Goal: Task Accomplishment & Management: Manage account settings

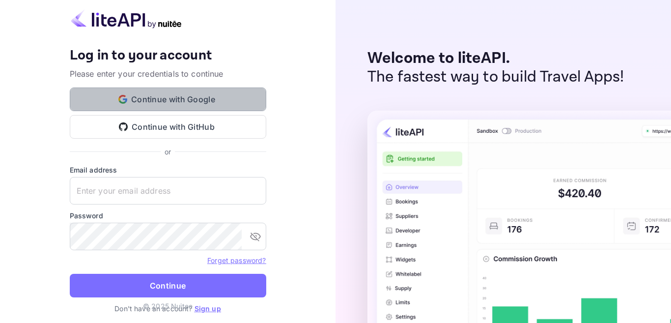
click at [164, 100] on button "Continue with Google" at bounding box center [168, 99] width 196 height 24
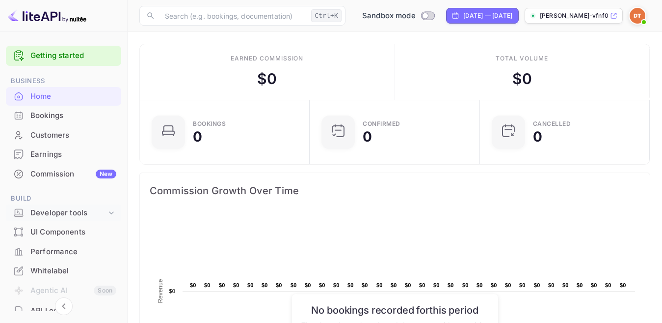
click at [90, 215] on div "Developer tools" at bounding box center [68, 212] width 76 height 11
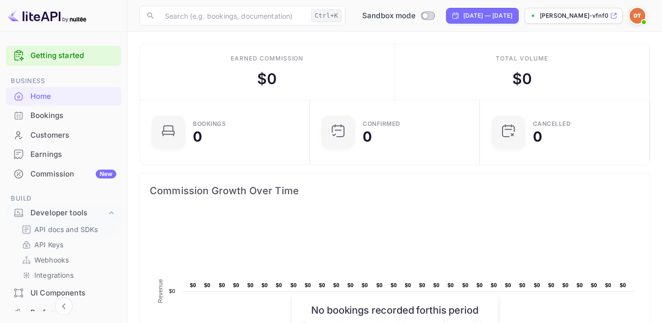
click at [92, 228] on p "API docs and SDKs" at bounding box center [66, 229] width 64 height 10
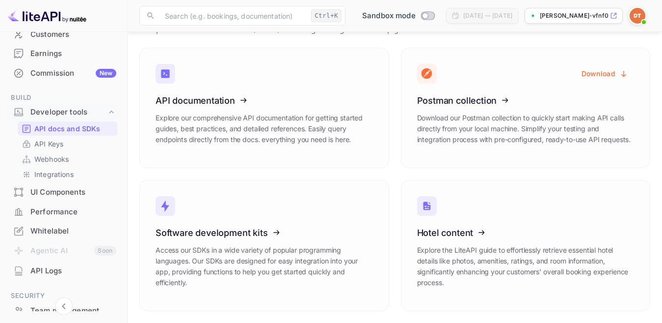
scroll to position [111, 0]
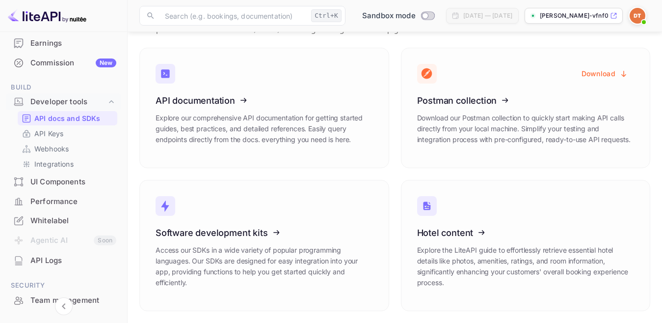
drag, startPoint x: 123, startPoint y: 249, endPoint x: 119, endPoint y: 261, distance: 12.6
drag, startPoint x: 119, startPoint y: 261, endPoint x: 123, endPoint y: 288, distance: 27.8
click at [60, 215] on div "Whitelabel" at bounding box center [63, 220] width 115 height 19
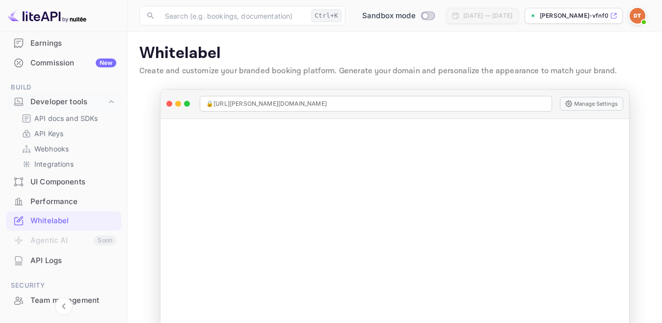
scroll to position [36, 0]
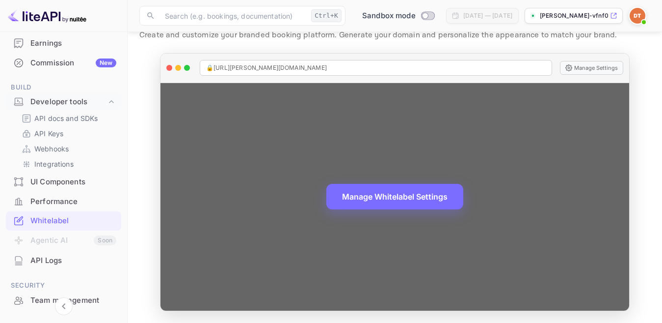
click at [465, 70] on div "🔒 [URL][PERSON_NAME][DOMAIN_NAME]" at bounding box center [376, 68] width 353 height 16
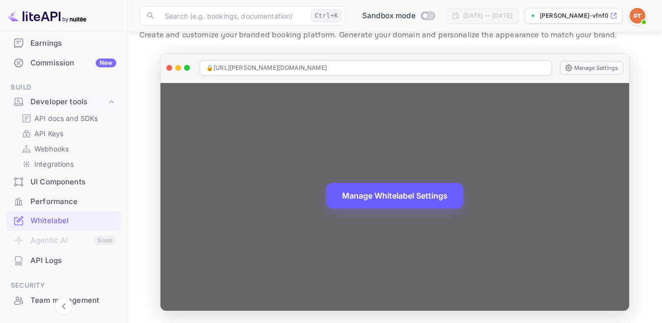
click at [429, 201] on button "Manage Whitelabel Settings" at bounding box center [395, 196] width 137 height 26
